Goal: Task Accomplishment & Management: Complete application form

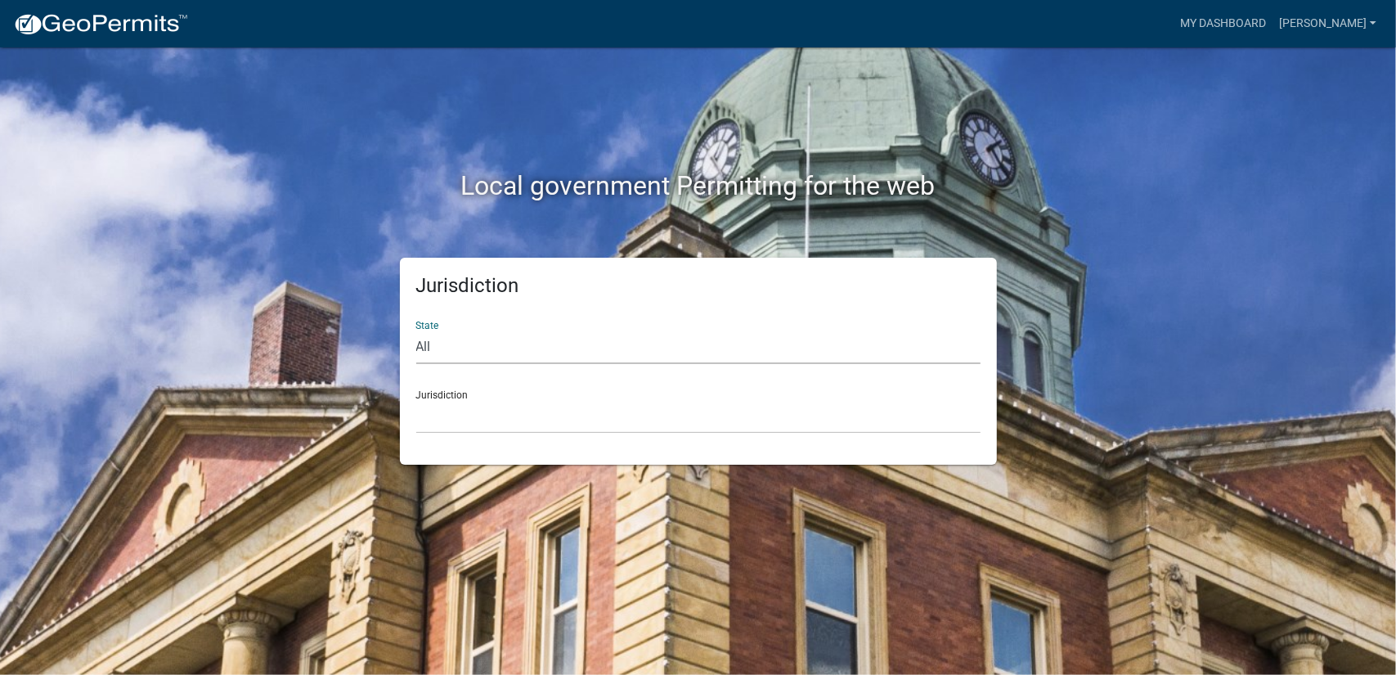
click at [663, 347] on select "All [US_STATE] [US_STATE] [US_STATE] [US_STATE] [US_STATE] [US_STATE] [US_STATE…" at bounding box center [698, 348] width 564 height 34
select select "[US_STATE]"
click at [416, 331] on select "All [US_STATE] [US_STATE] [US_STATE] [US_STATE] [US_STATE] [US_STATE] [US_STATE…" at bounding box center [698, 348] width 564 height 34
click at [491, 420] on select "[GEOGRAPHIC_DATA], [US_STATE][PERSON_NAME][GEOGRAPHIC_DATA], [US_STATE][PERSON_…" at bounding box center [698, 417] width 564 height 34
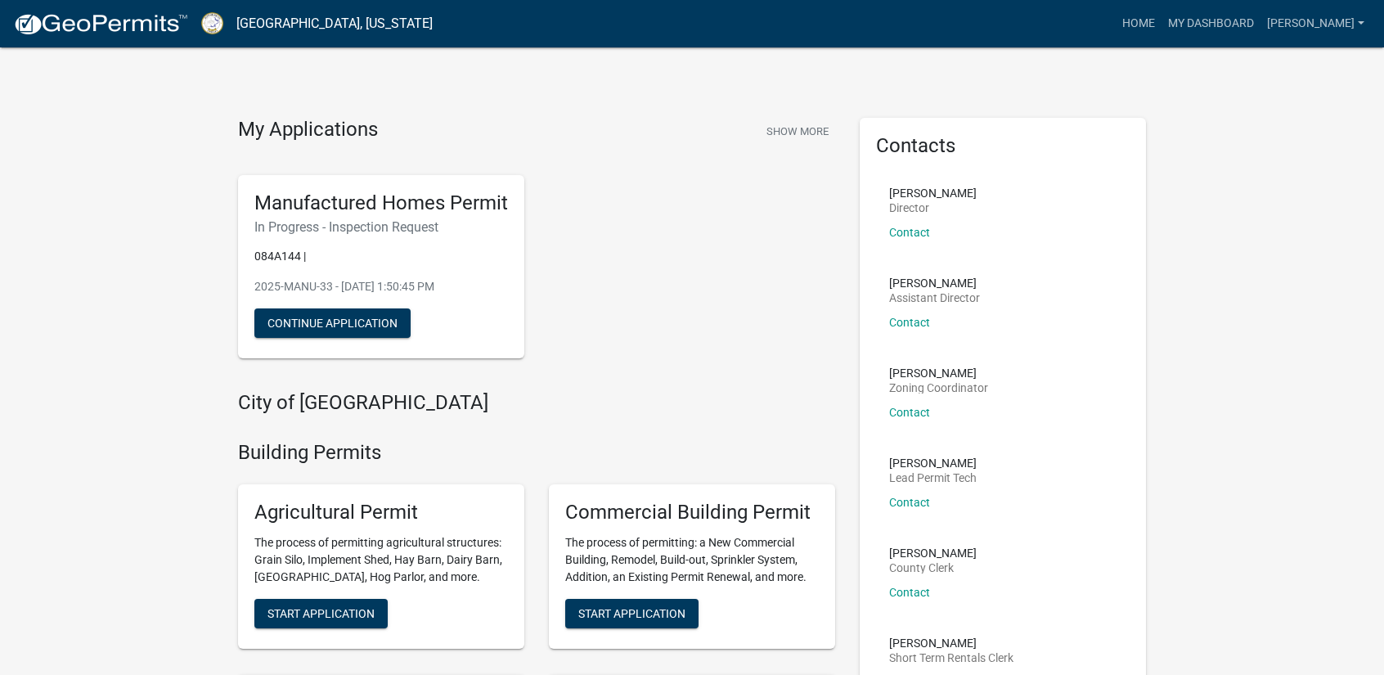
click at [281, 229] on h6 "In Progress - Inspection Request" at bounding box center [381, 227] width 254 height 16
click at [905, 322] on link "Contact" at bounding box center [909, 322] width 41 height 13
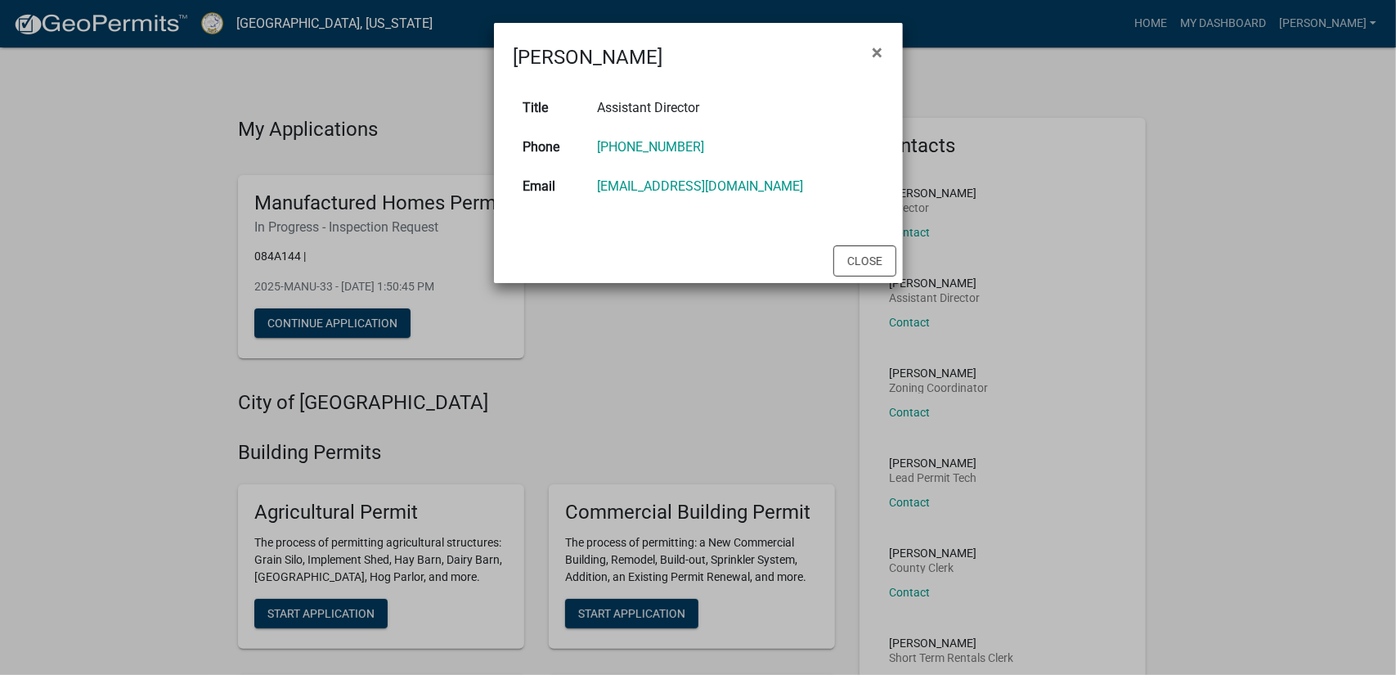
click at [681, 322] on ngb-modal-window "[PERSON_NAME] × Title Assistant Director Phone [PHONE_NUMBER] Email [EMAIL_ADDR…" at bounding box center [698, 337] width 1396 height 675
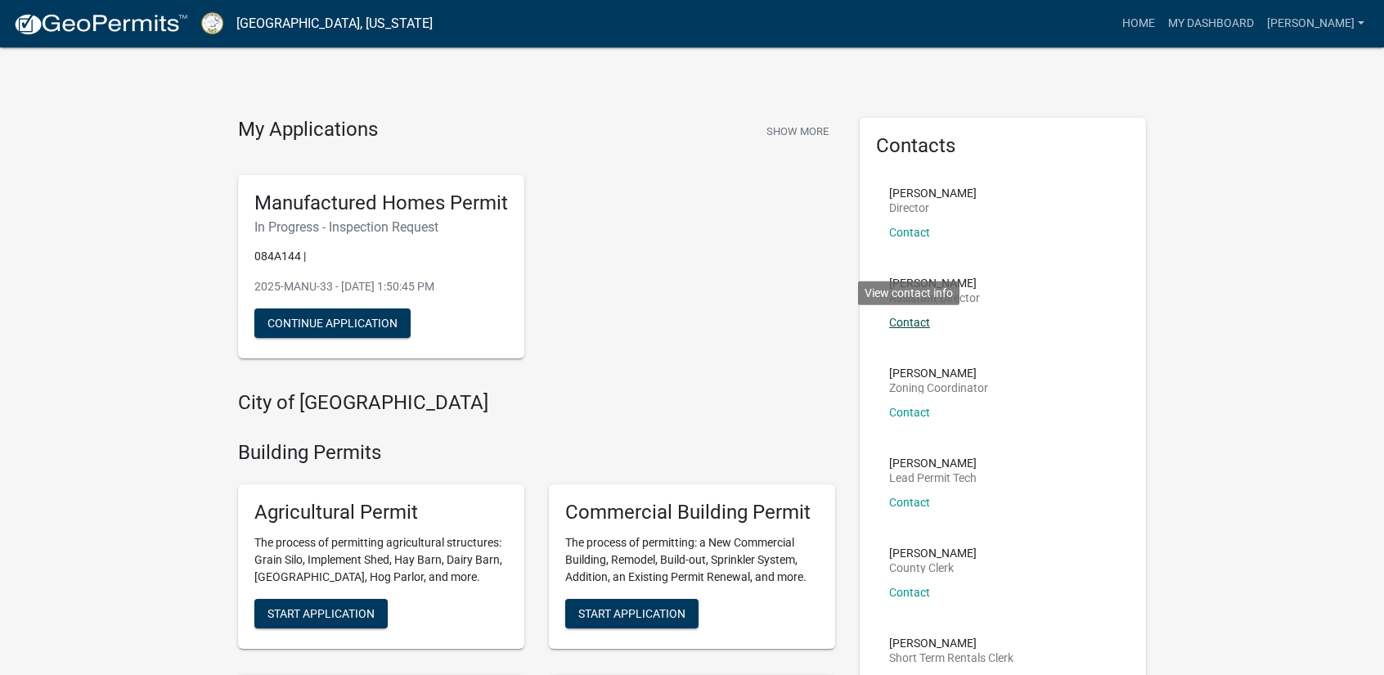
click at [915, 325] on link "Contact" at bounding box center [909, 322] width 41 height 13
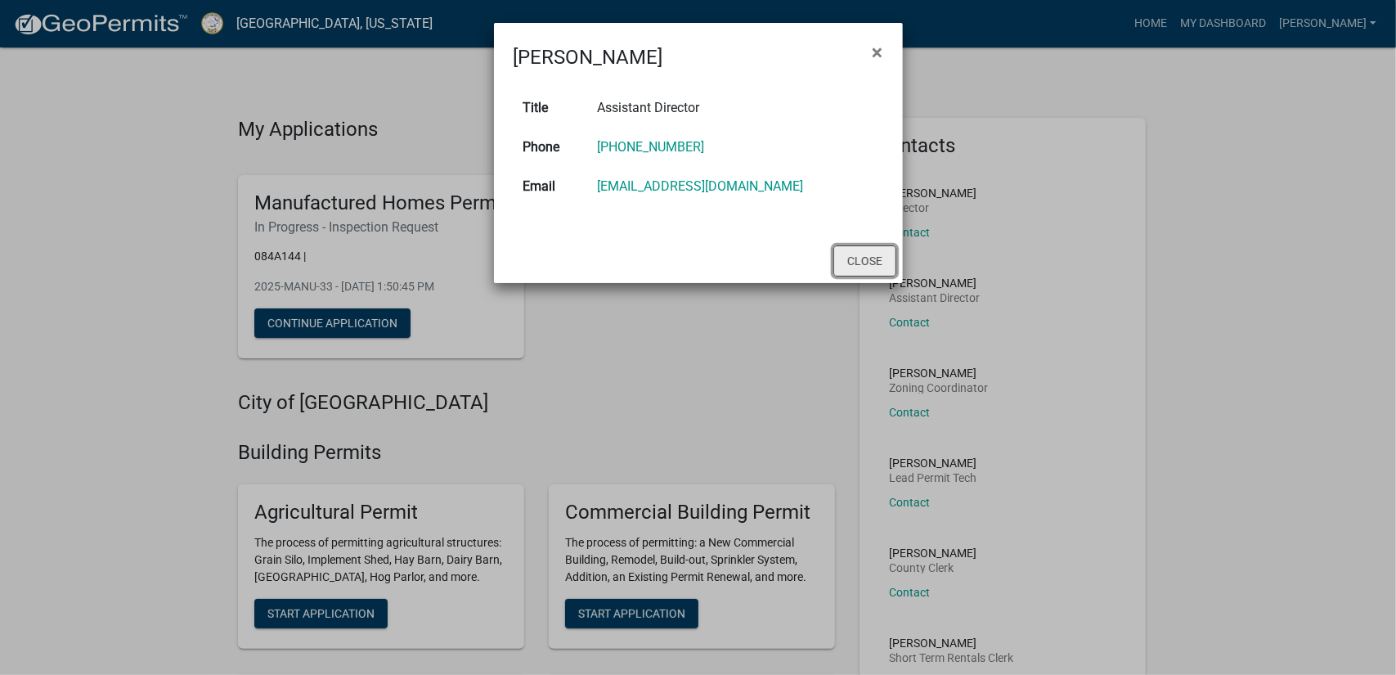
click at [836, 254] on button "Close" at bounding box center [865, 260] width 63 height 31
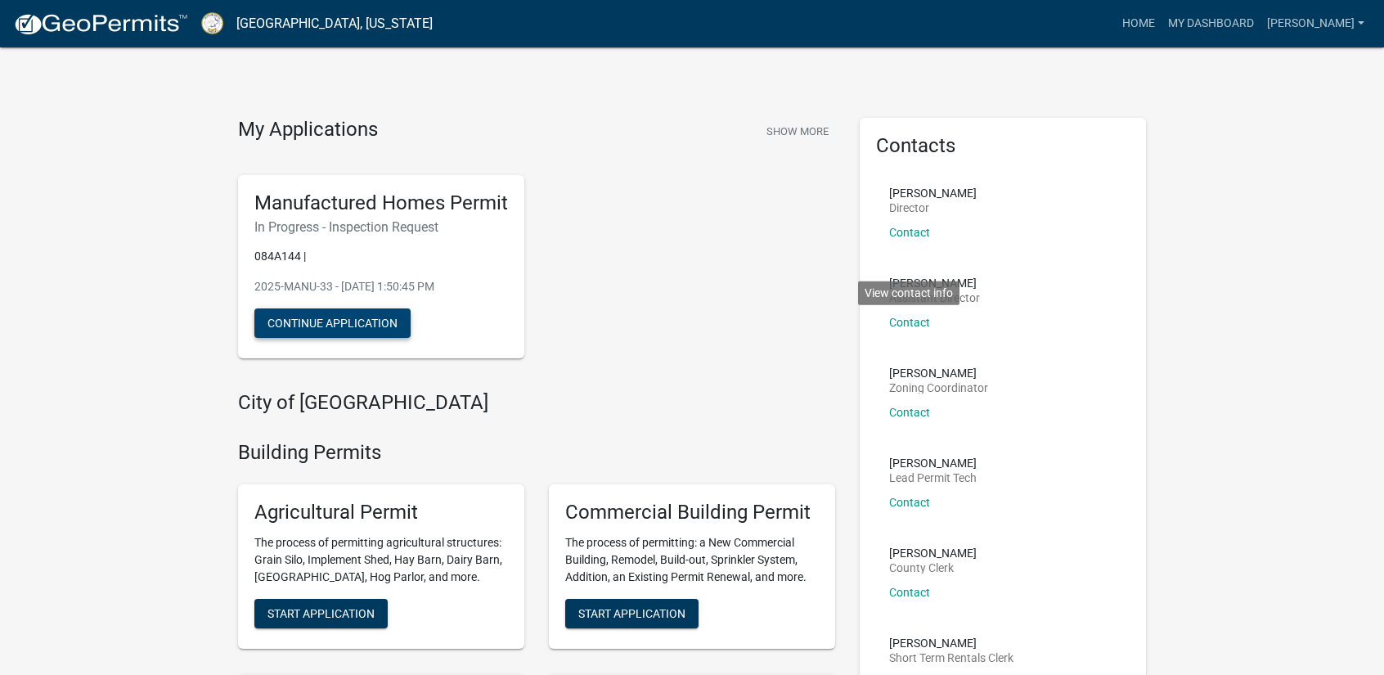
click at [380, 326] on button "Continue Application" at bounding box center [332, 322] width 156 height 29
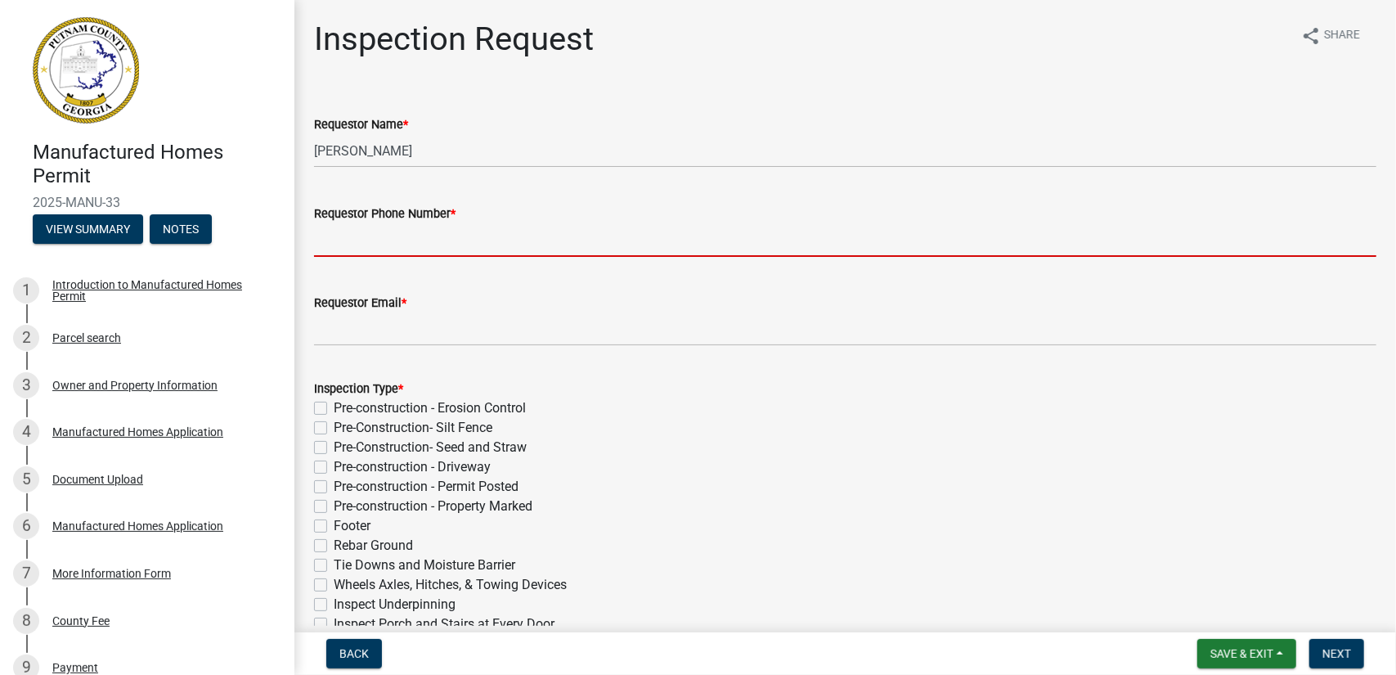
click at [434, 248] on input "Requestor Phone Number *" at bounding box center [845, 240] width 1063 height 34
type input "7708252501"
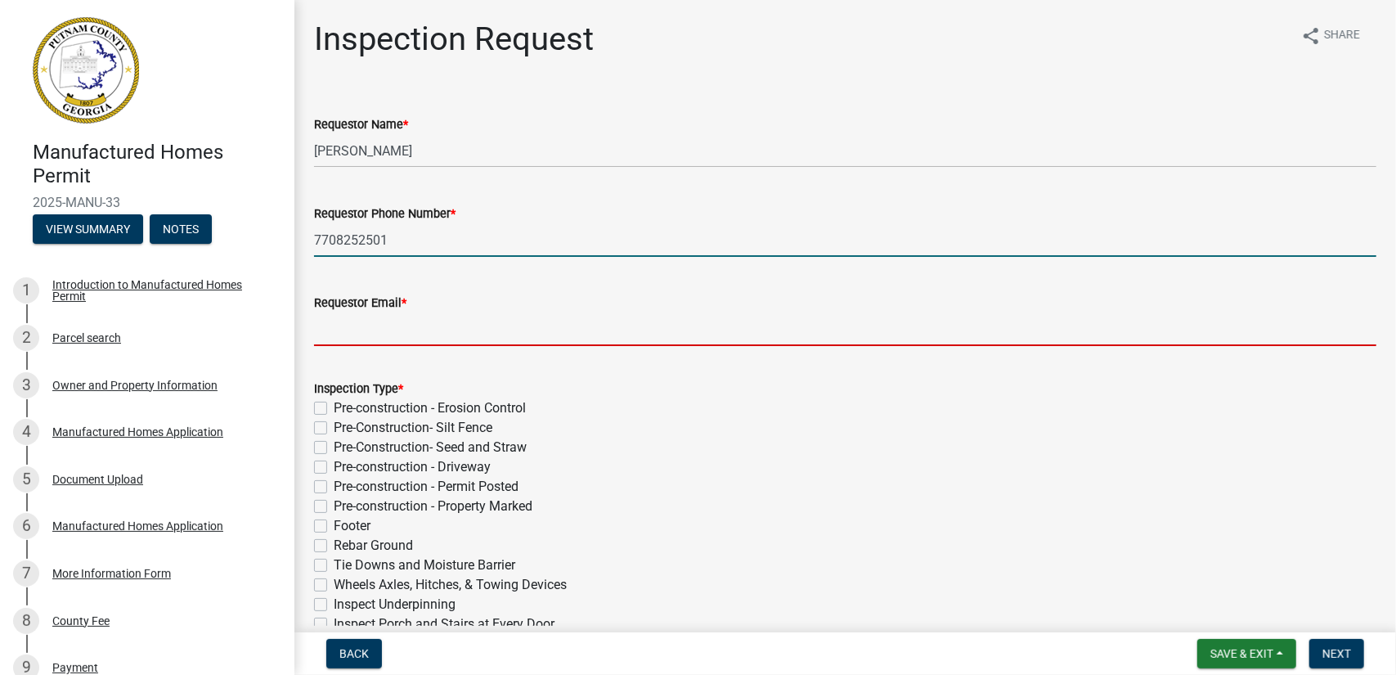
type input "[PERSON_NAME][EMAIL_ADDRESS][DOMAIN_NAME]"
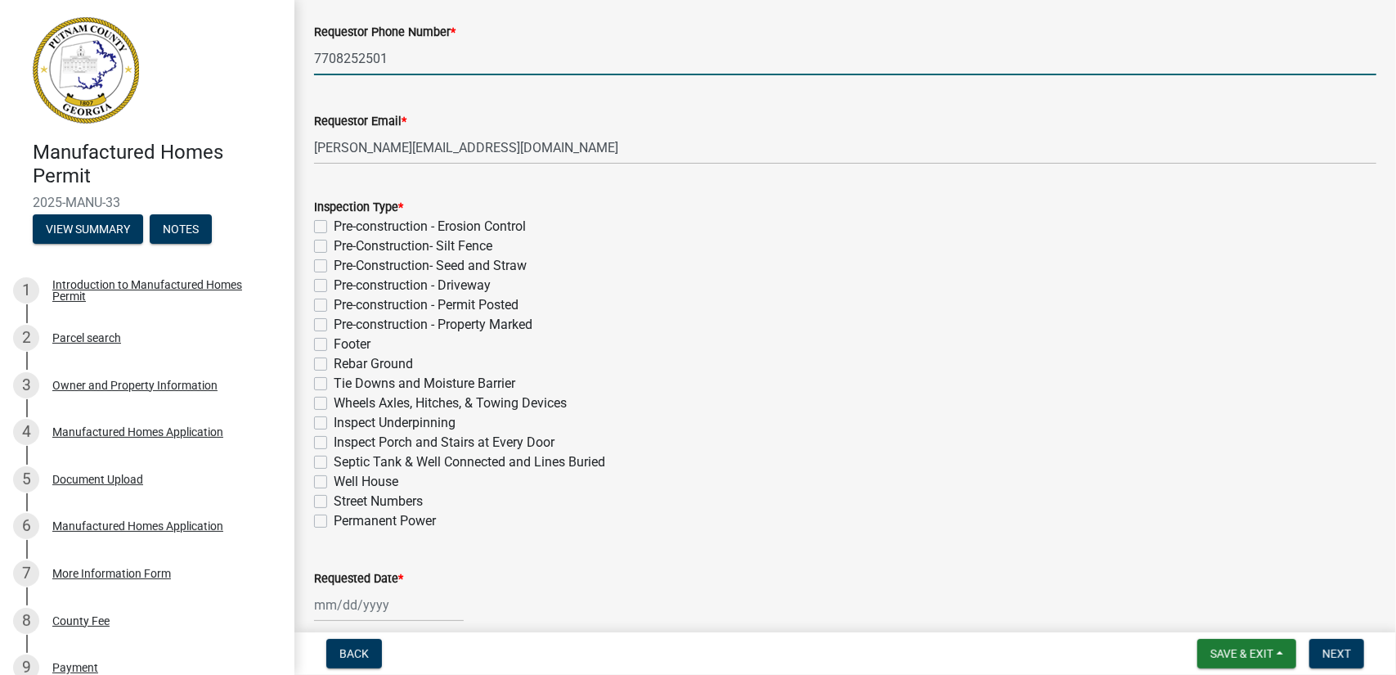
scroll to position [245, 0]
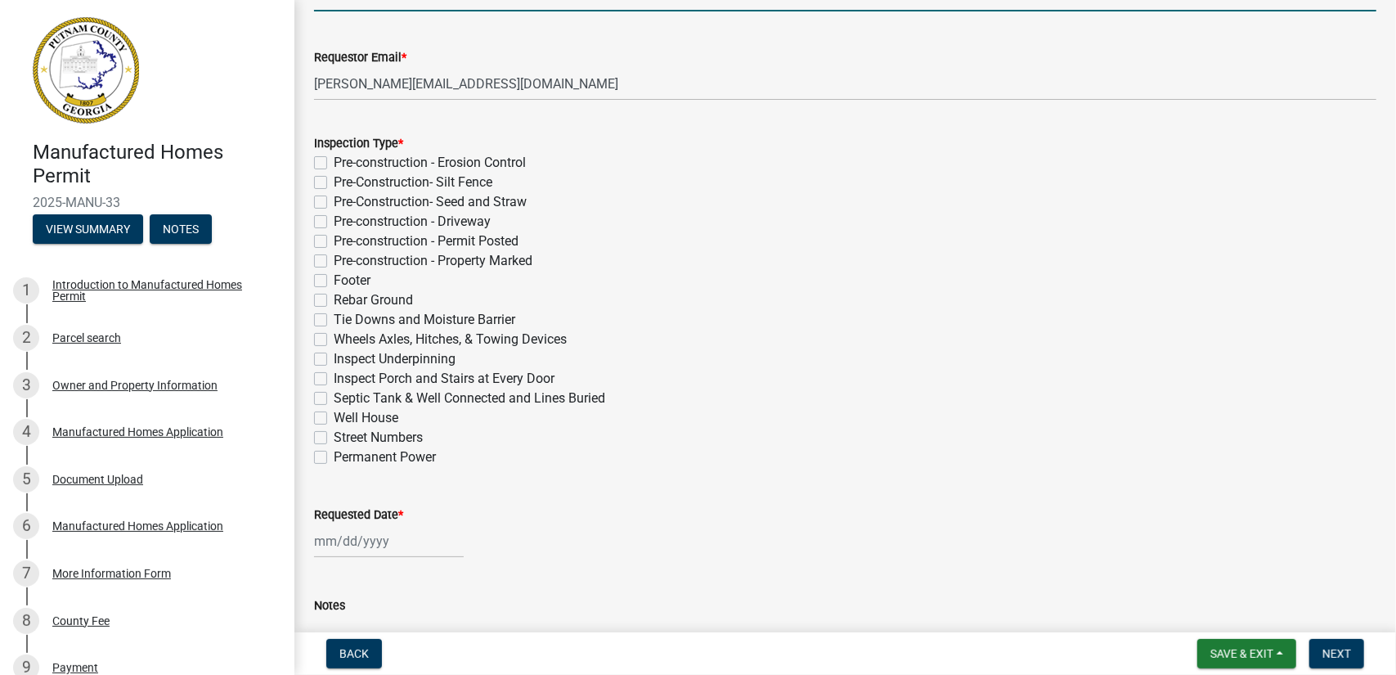
click at [334, 241] on label "Pre-construction - Permit Posted" at bounding box center [426, 242] width 185 height 20
click at [334, 241] on input "Pre-construction - Permit Posted" at bounding box center [339, 237] width 11 height 11
checkbox input "true"
checkbox input "false"
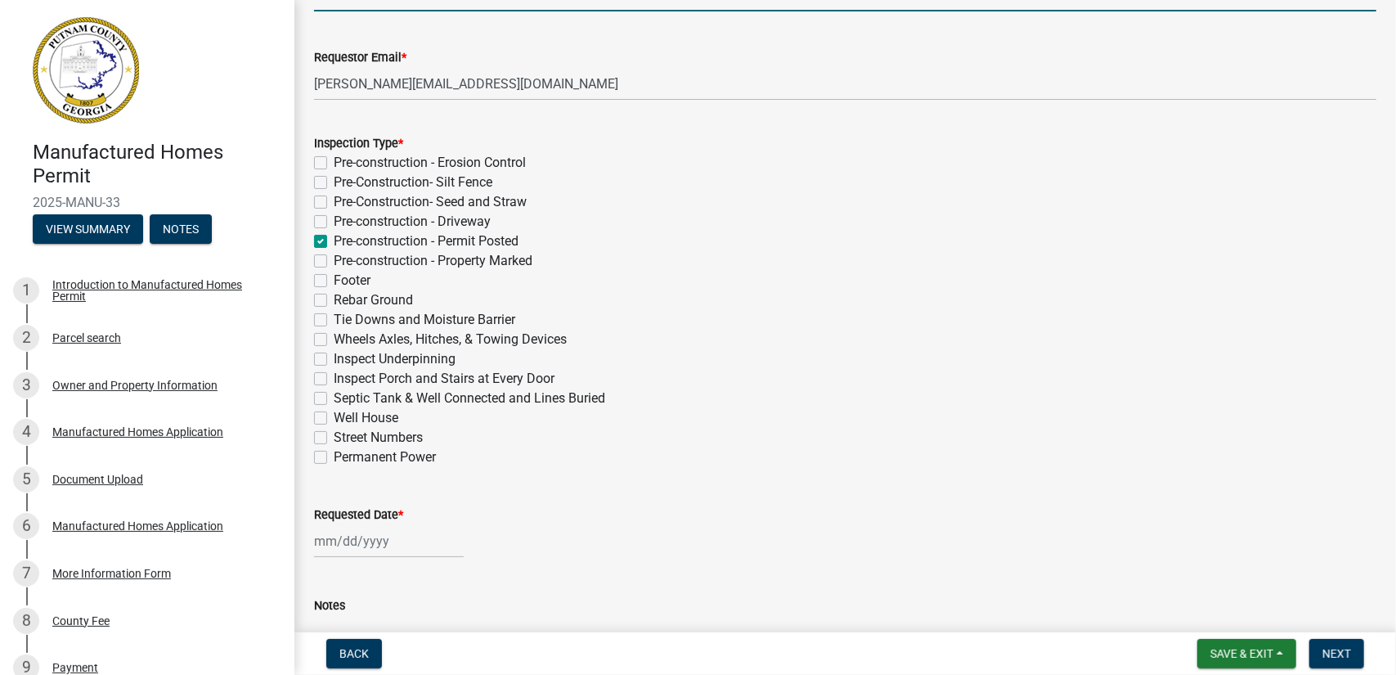
checkbox input "false"
checkbox input "true"
checkbox input "false"
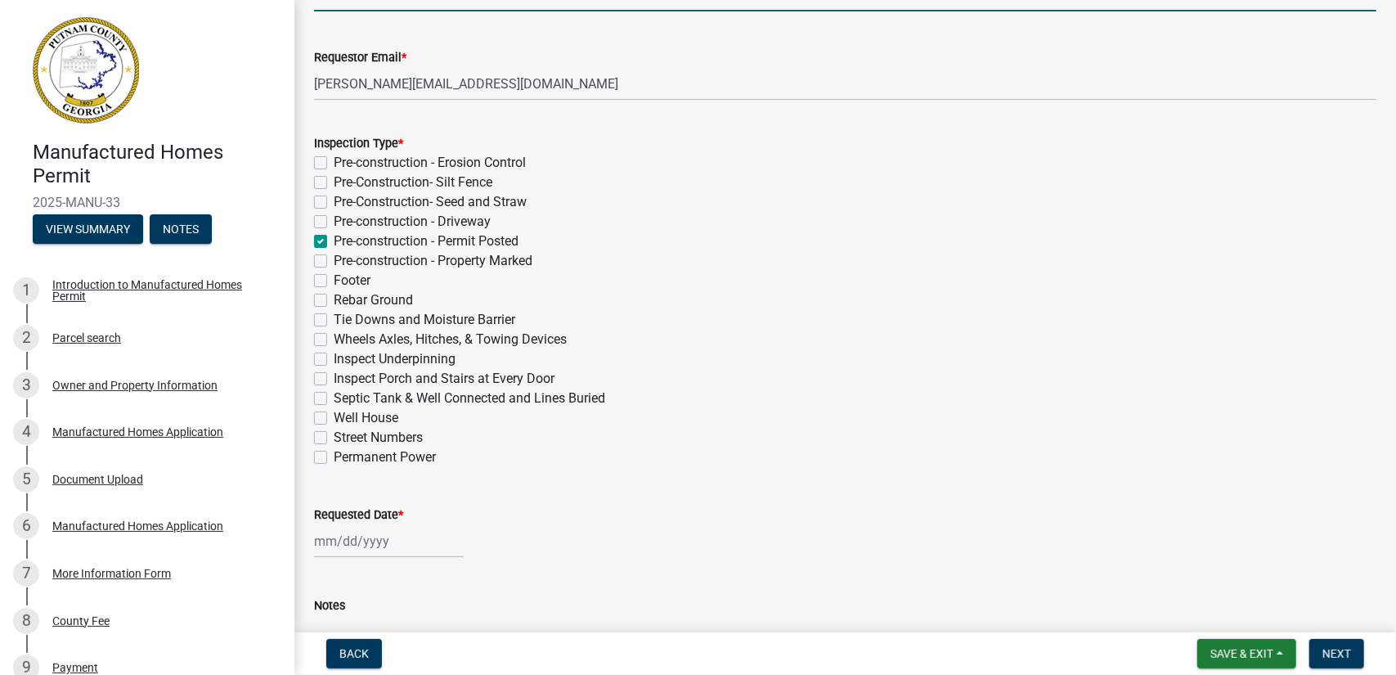
checkbox input "false"
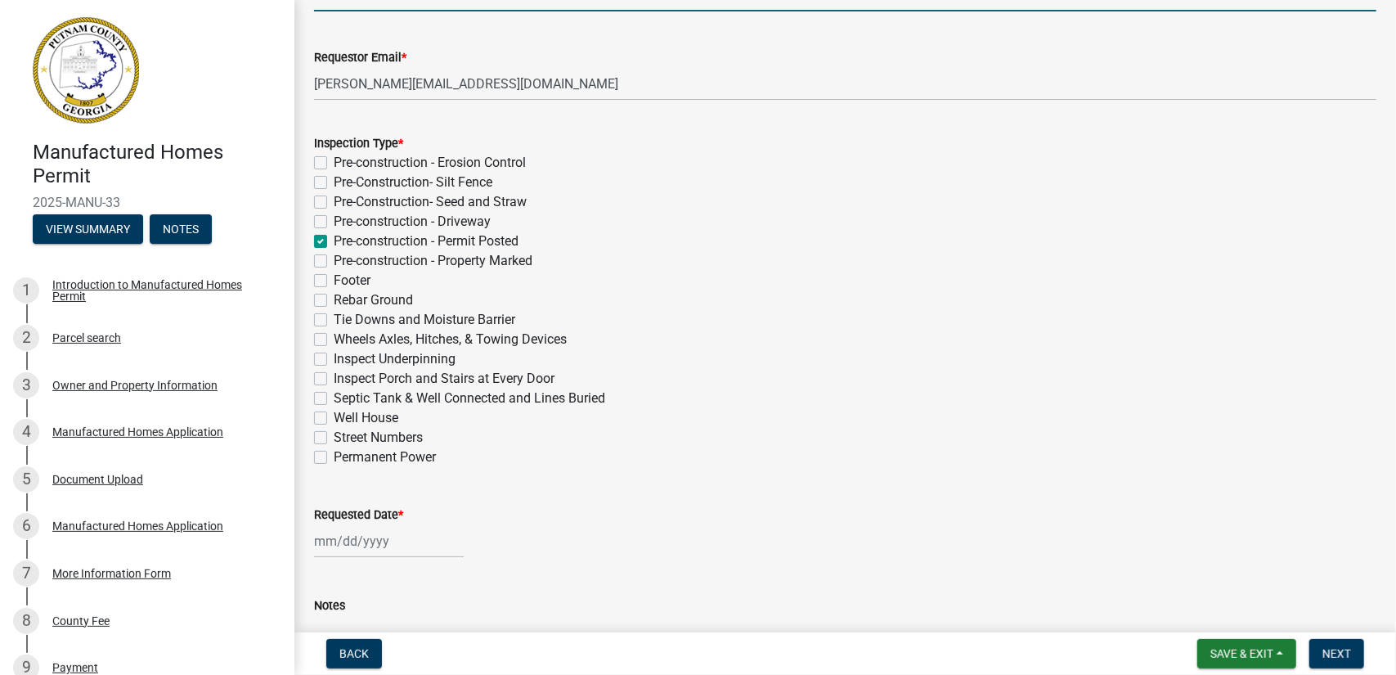
checkbox input "false"
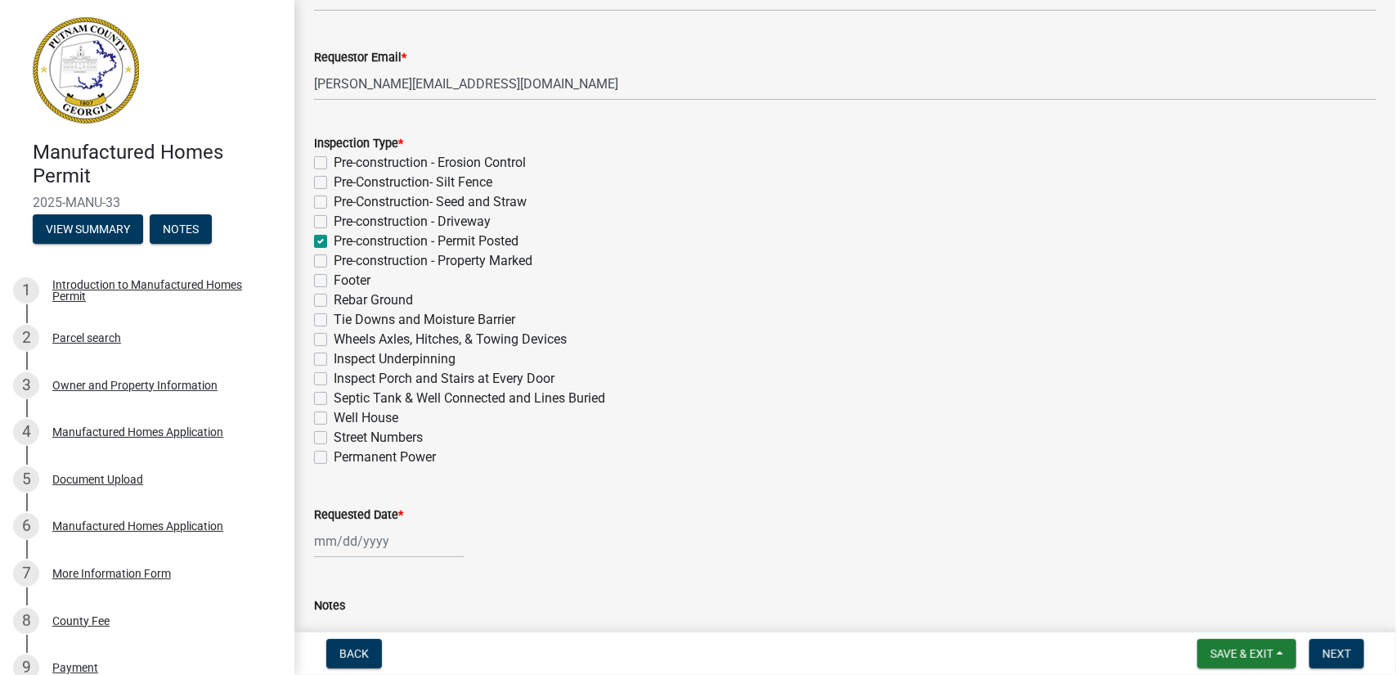
click at [334, 279] on label "Footer" at bounding box center [352, 281] width 37 height 20
click at [334, 279] on input "Footer" at bounding box center [339, 276] width 11 height 11
checkbox input "true"
checkbox input "false"
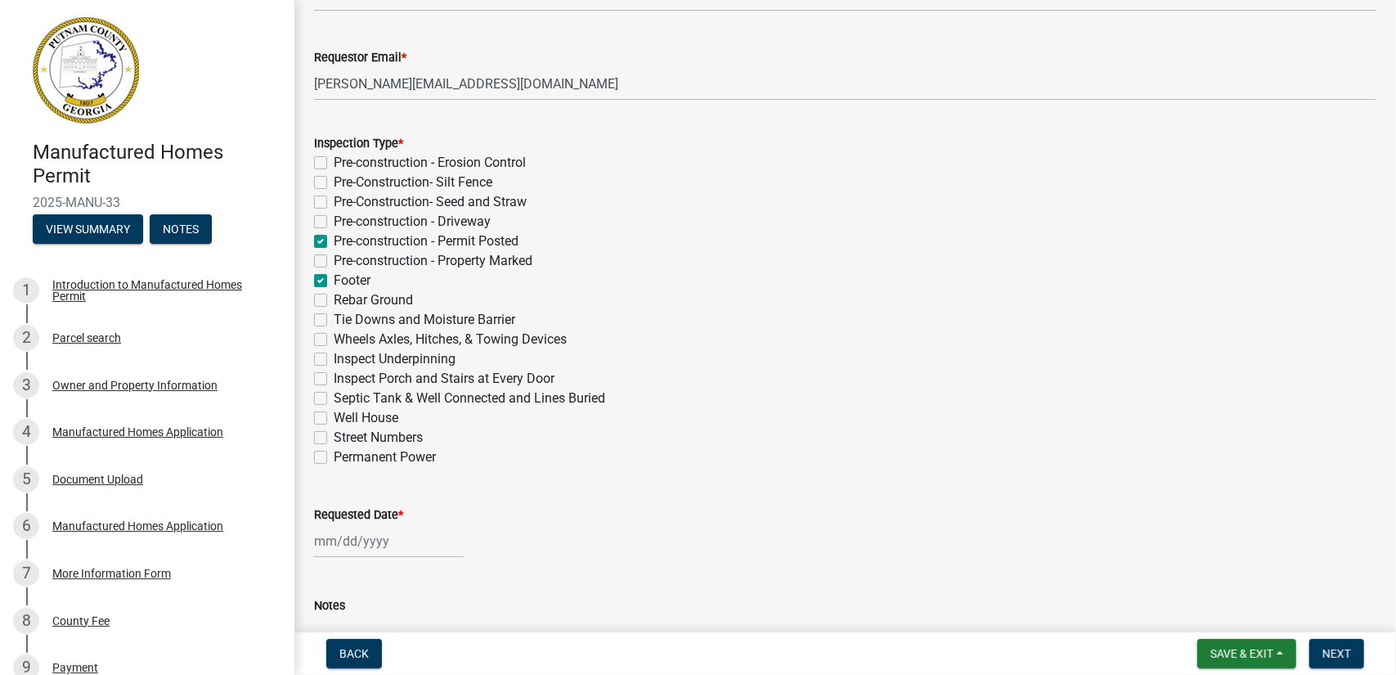
checkbox input "false"
checkbox input "true"
checkbox input "false"
checkbox input "true"
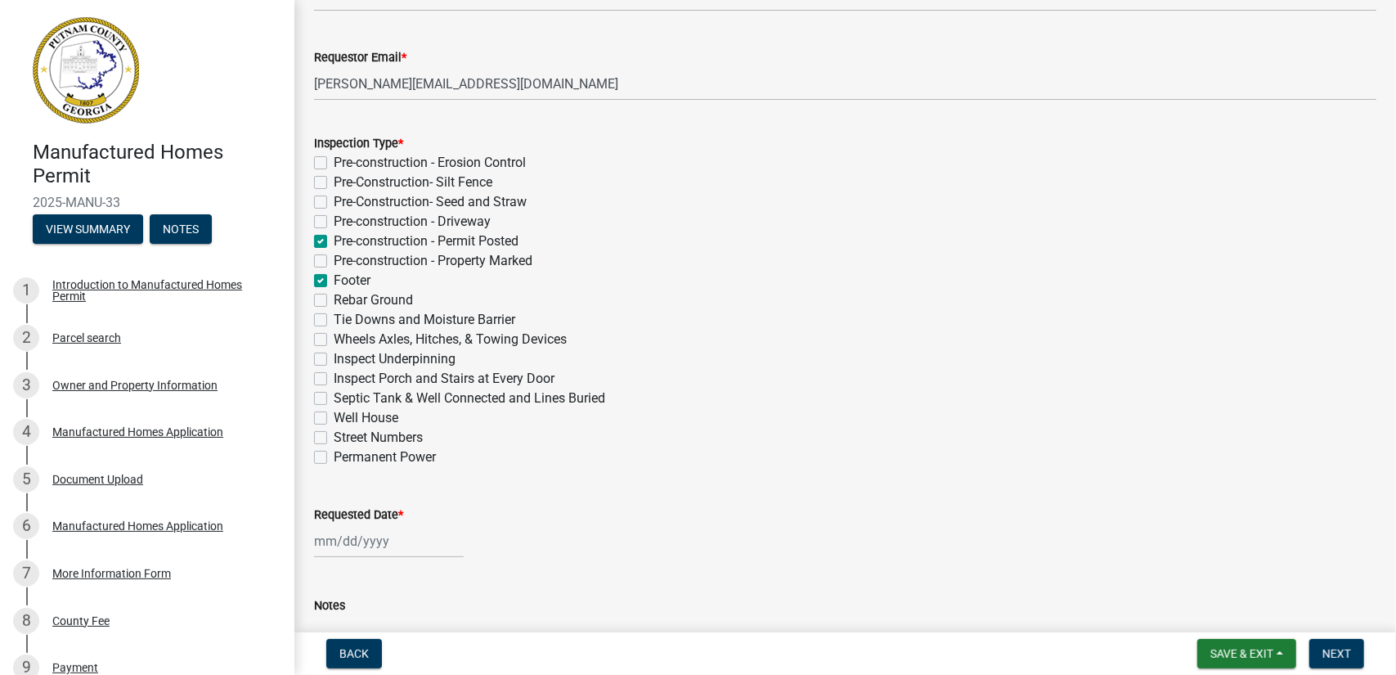
checkbox input "false"
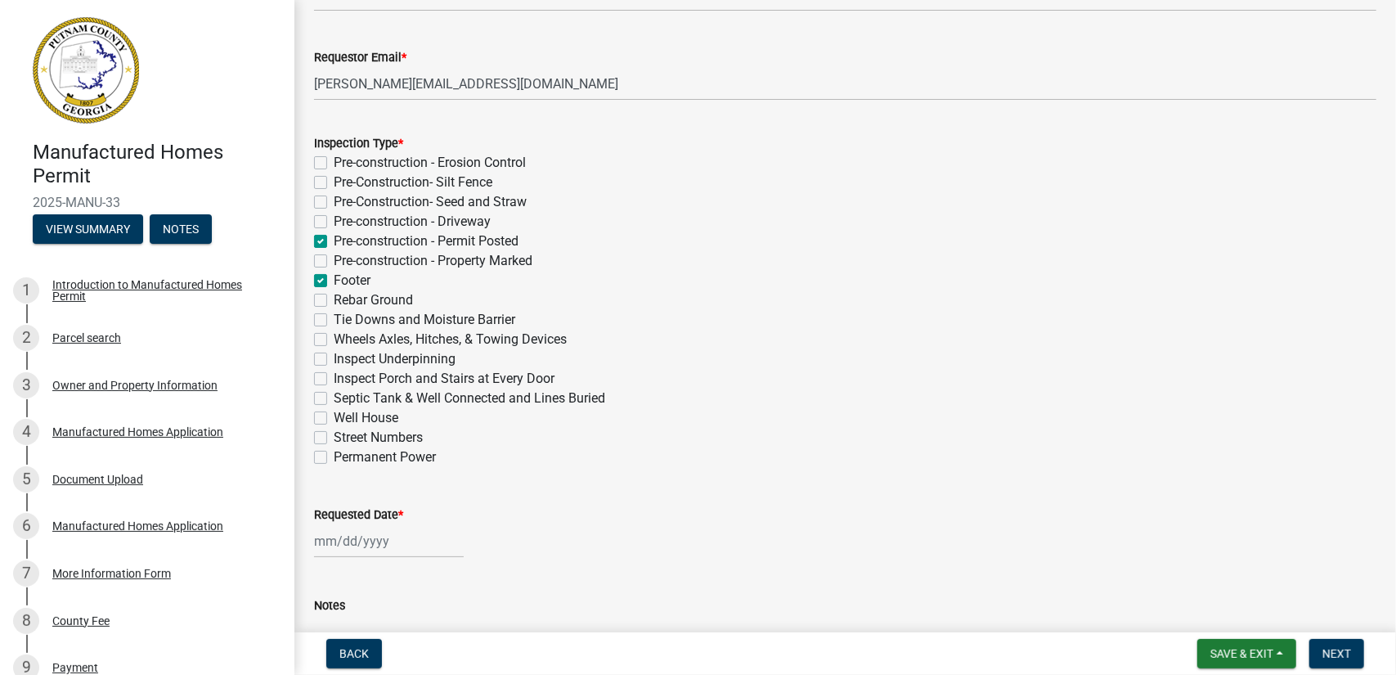
checkbox input "false"
click at [360, 652] on span "Back" at bounding box center [354, 653] width 29 height 13
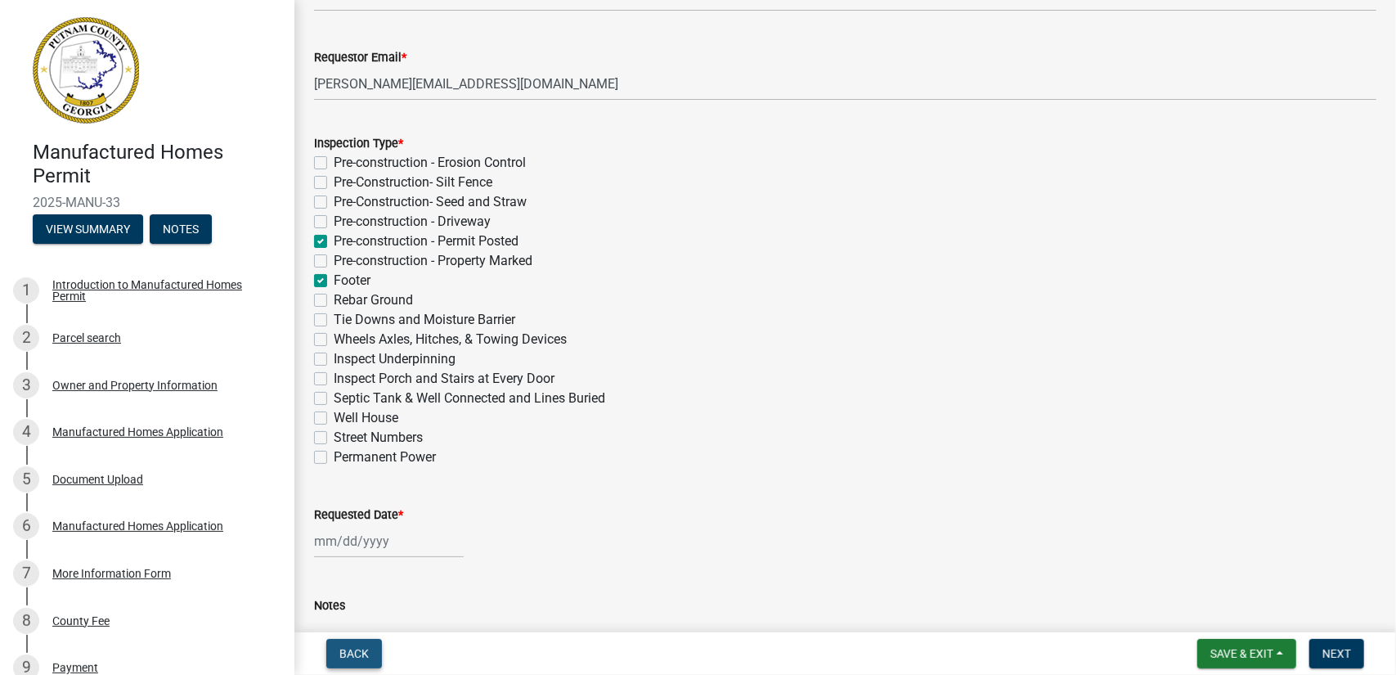
scroll to position [0, 0]
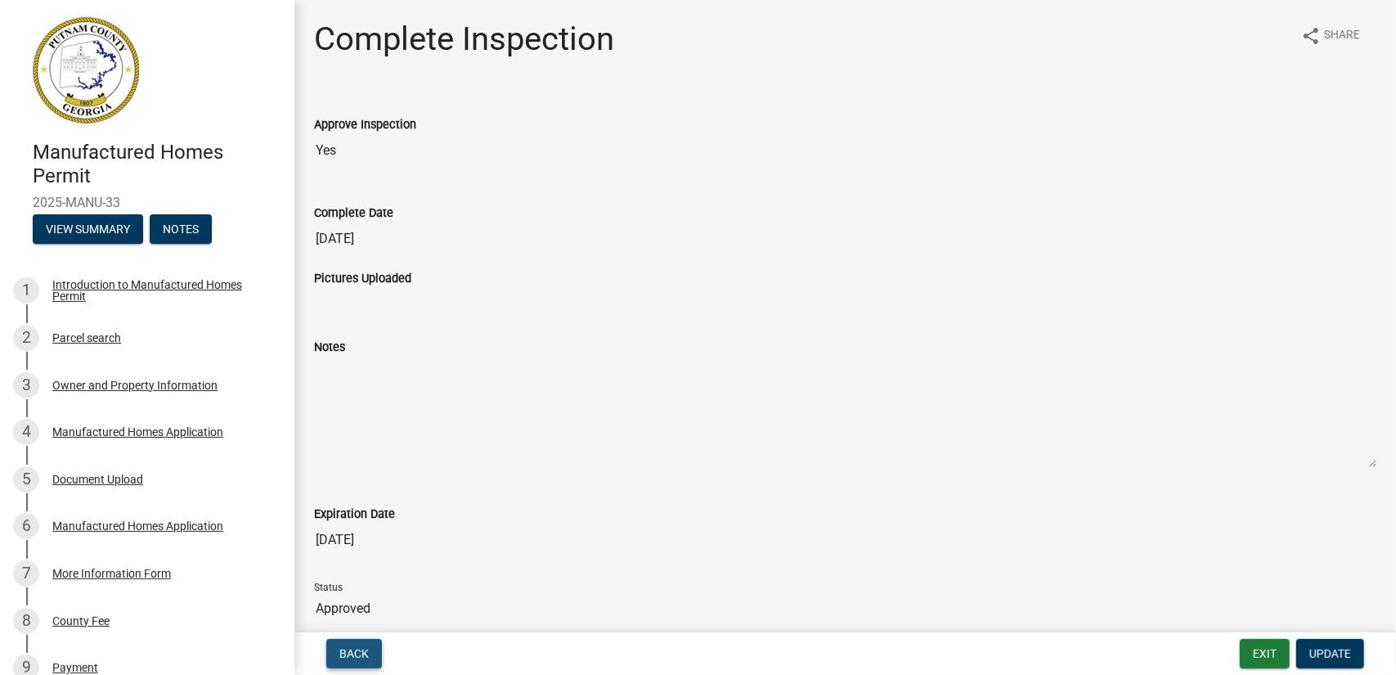
click at [352, 645] on button "Back" at bounding box center [354, 653] width 56 height 29
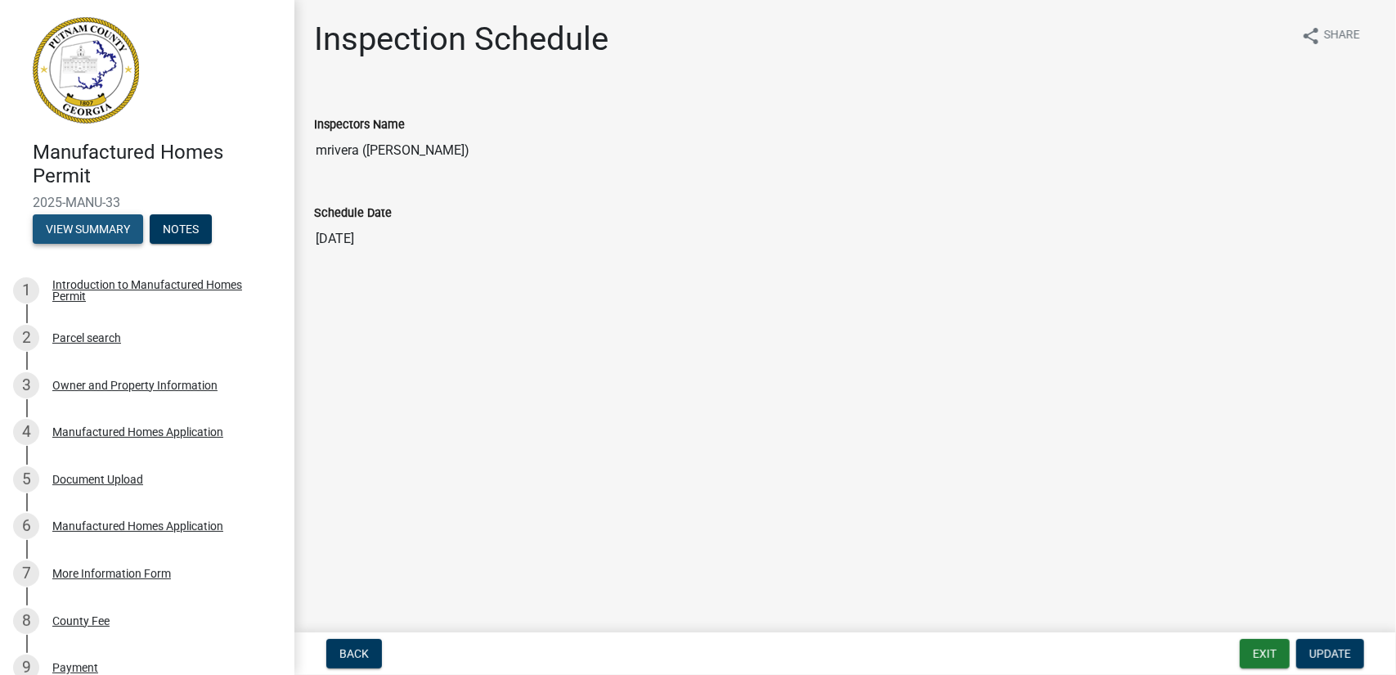
click at [82, 227] on button "View Summary" at bounding box center [88, 228] width 110 height 29
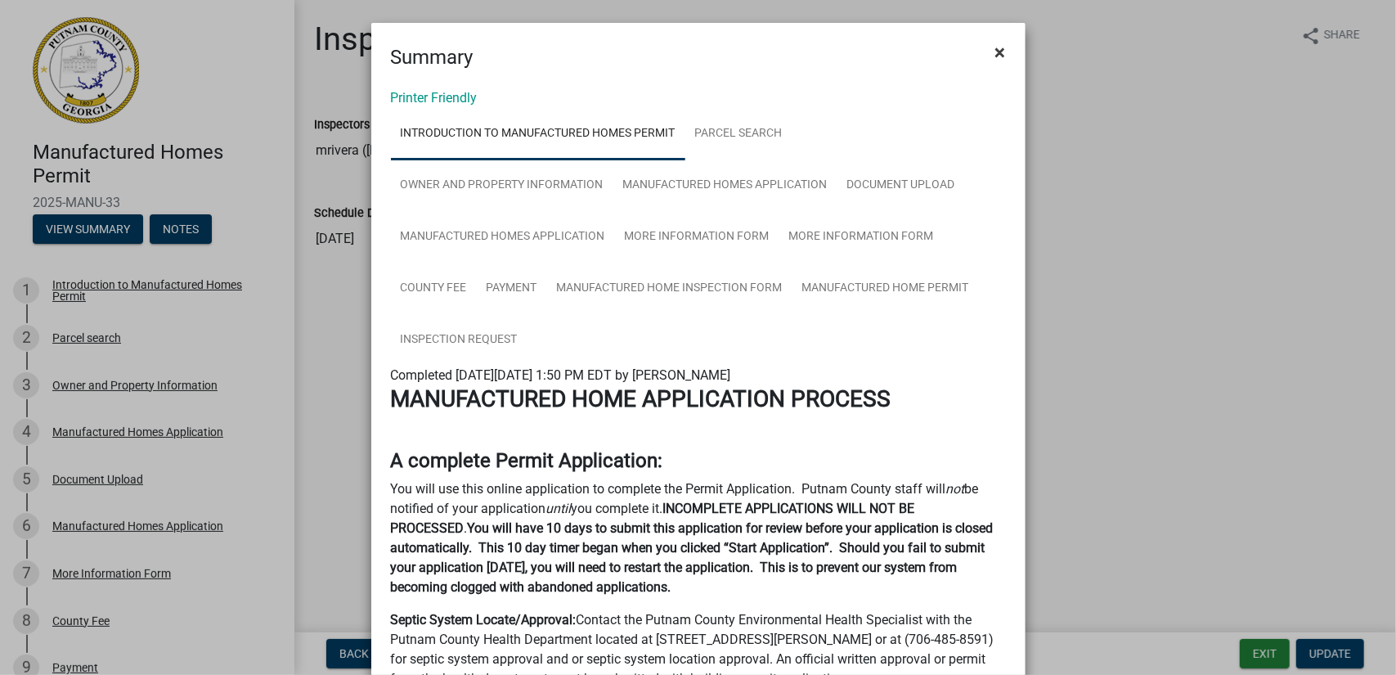
click at [1003, 58] on button "×" at bounding box center [1001, 52] width 37 height 46
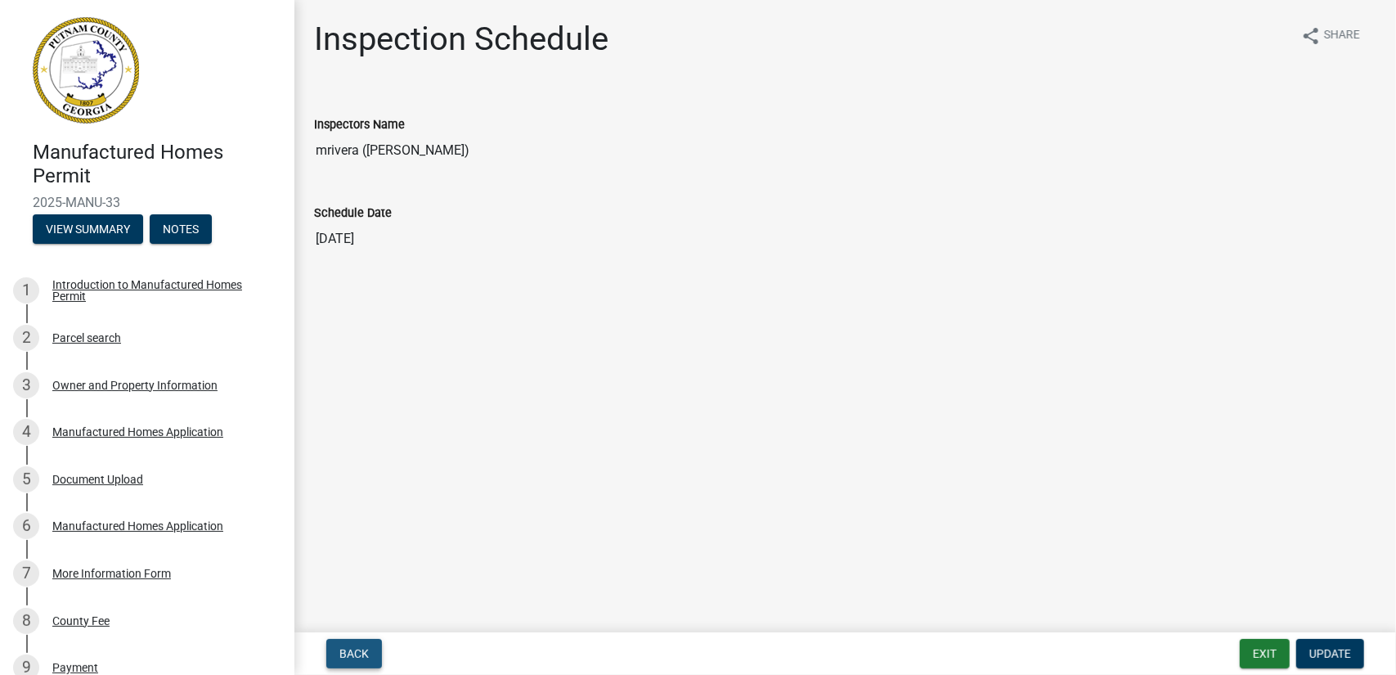
click at [340, 649] on span "Back" at bounding box center [354, 653] width 29 height 13
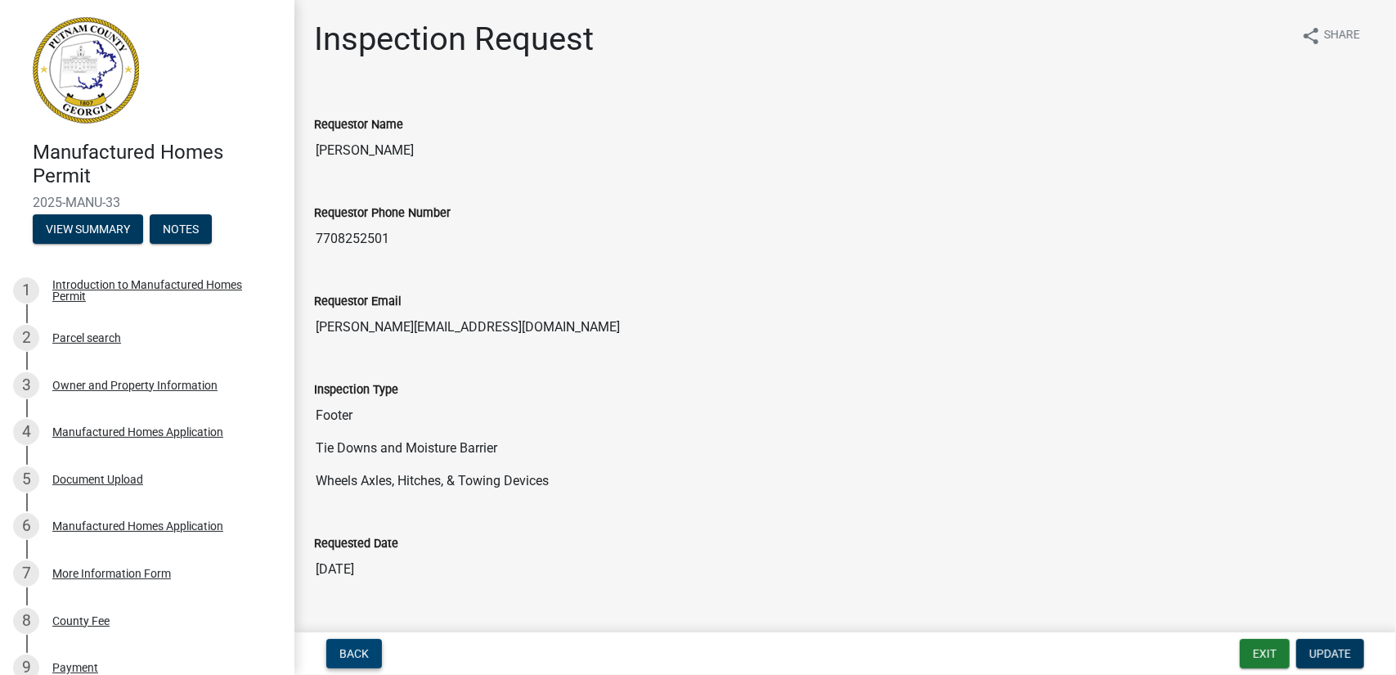
click at [340, 649] on span "Back" at bounding box center [354, 653] width 29 height 13
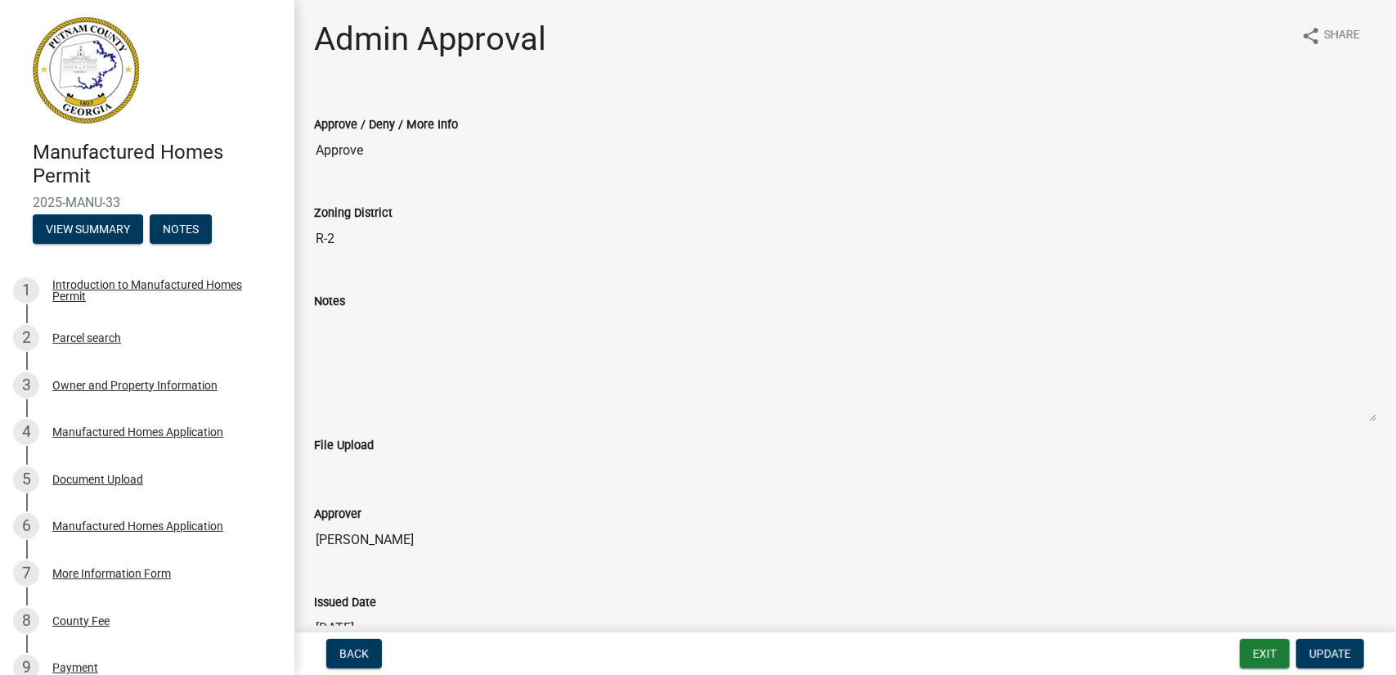
scroll to position [295, 0]
